Goal: Find contact information: Find contact information

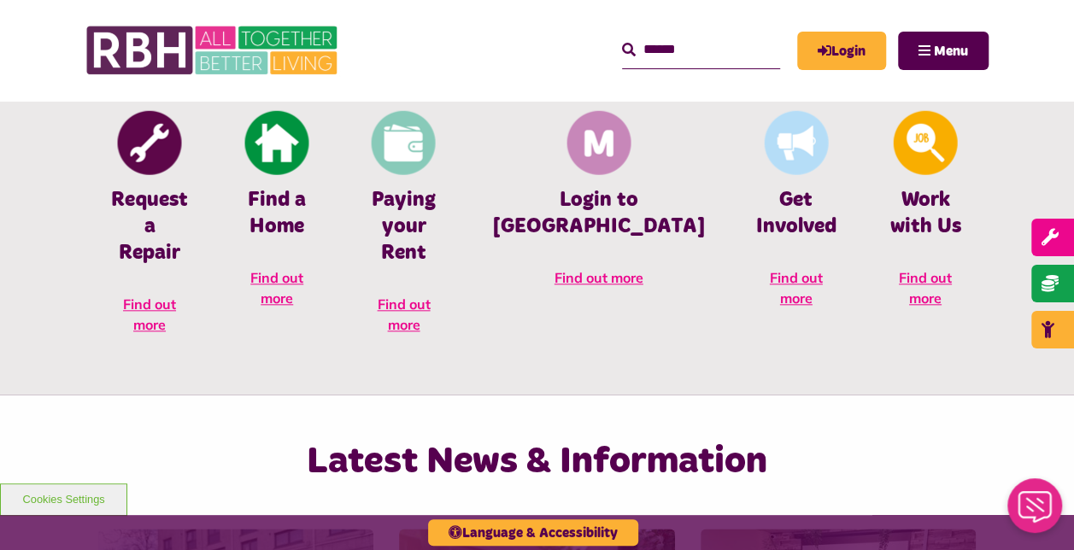
scroll to position [769, 0]
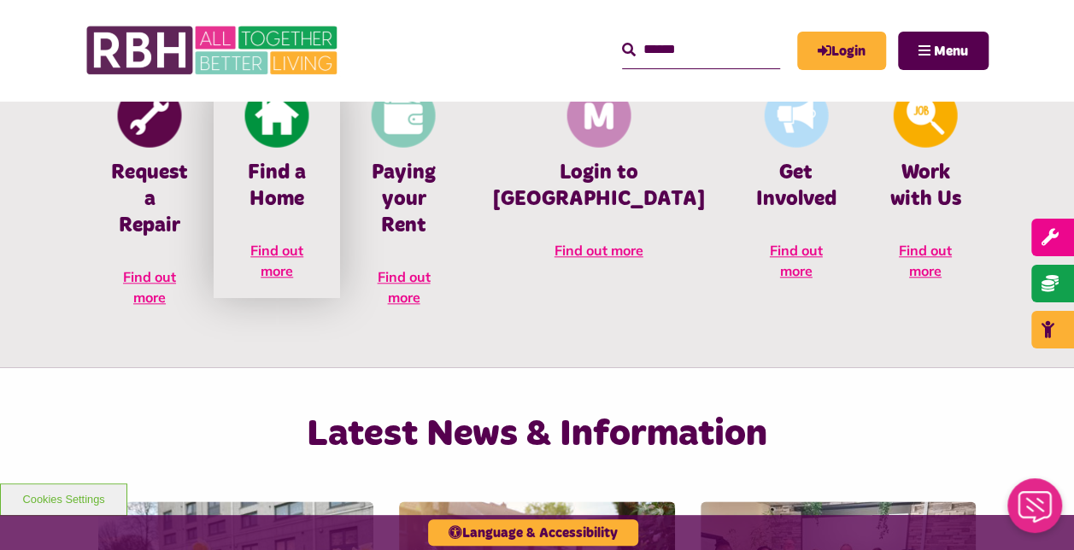
click at [303, 256] on span "Find out more" at bounding box center [276, 261] width 53 height 38
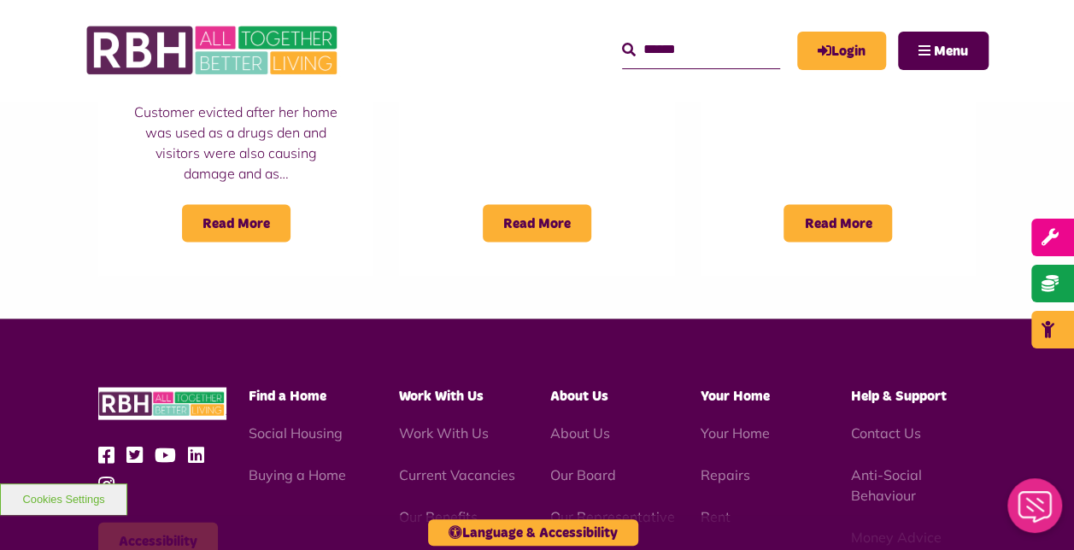
scroll to position [1538, 0]
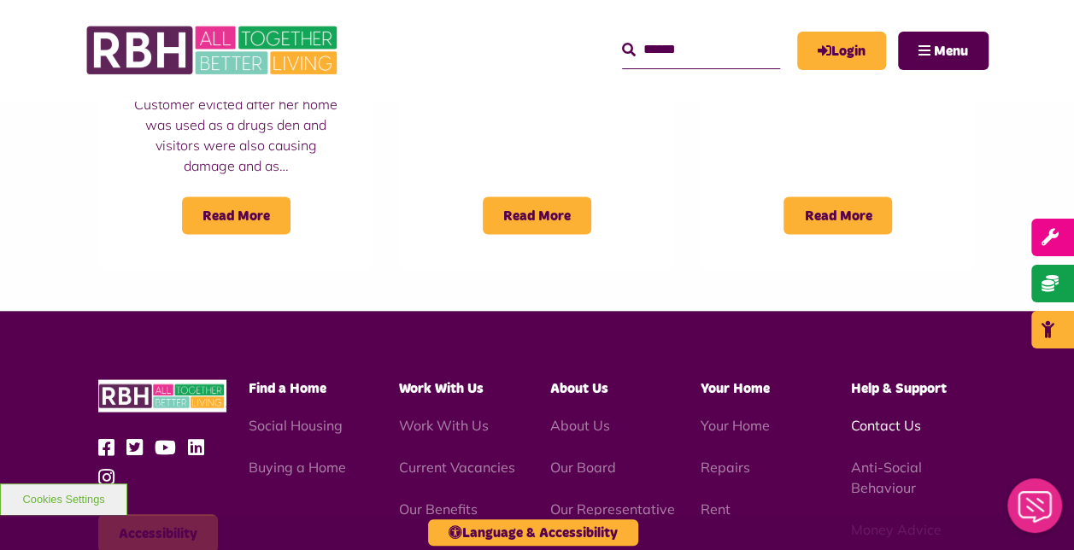
click at [885, 416] on link "Contact Us" at bounding box center [886, 424] width 70 height 17
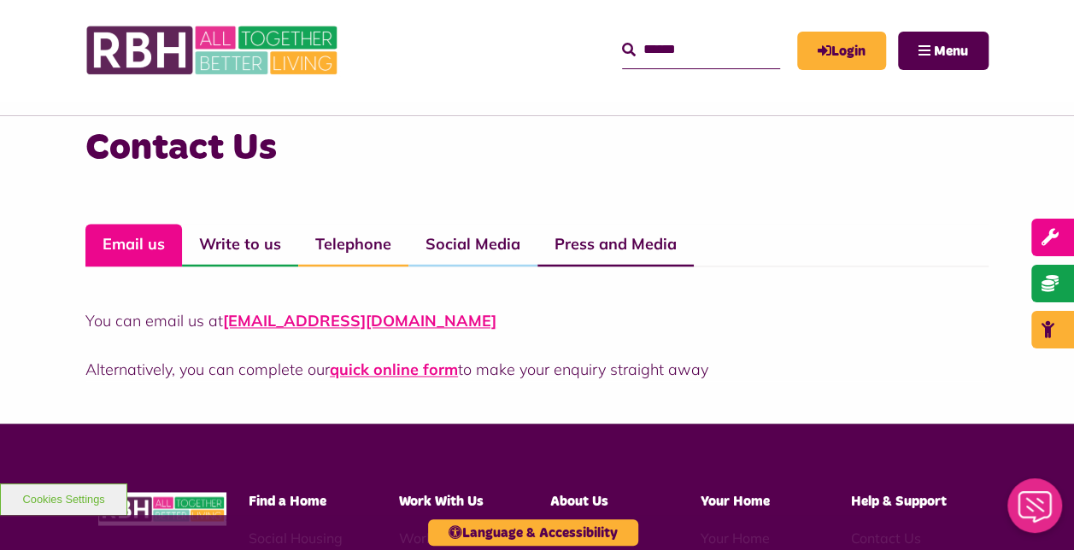
scroll to position [1196, 0]
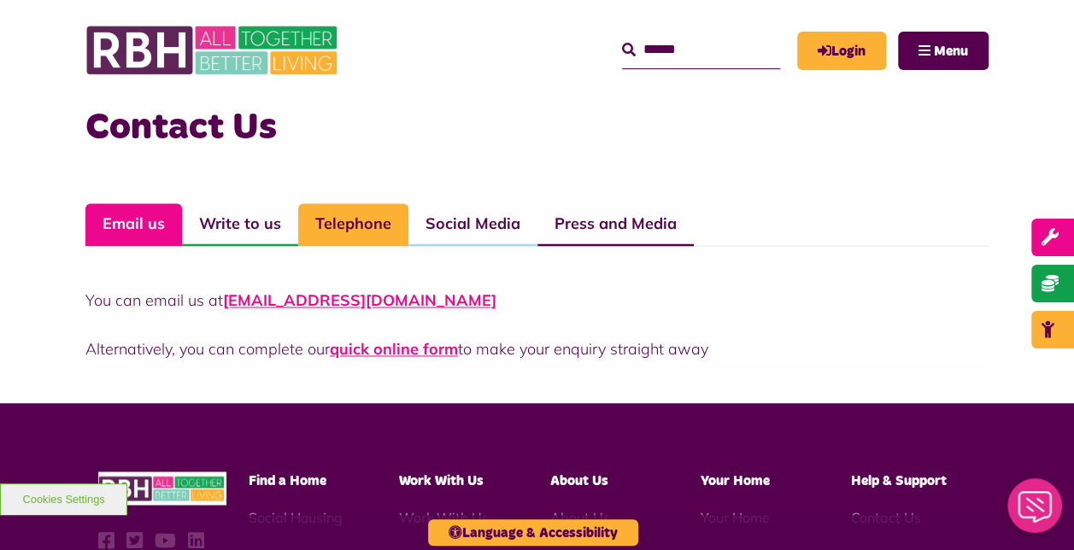
click at [341, 227] on link "Telephone" at bounding box center [353, 224] width 110 height 43
